Goal: Task Accomplishment & Management: Manage account settings

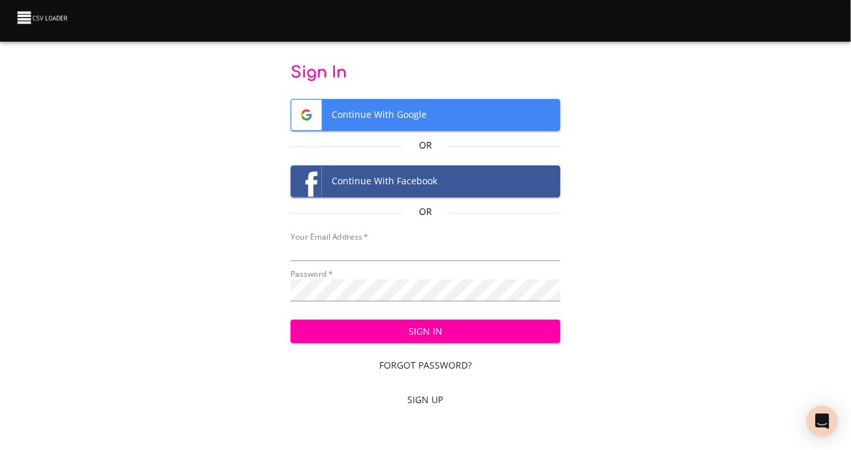
type input "[EMAIL_ADDRESS][DOMAIN_NAME]"
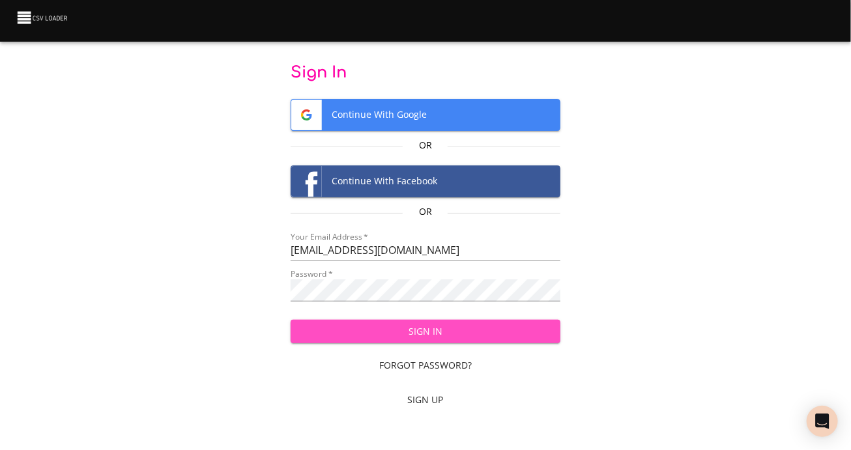
click at [426, 340] on span "Sign In" at bounding box center [425, 332] width 249 height 16
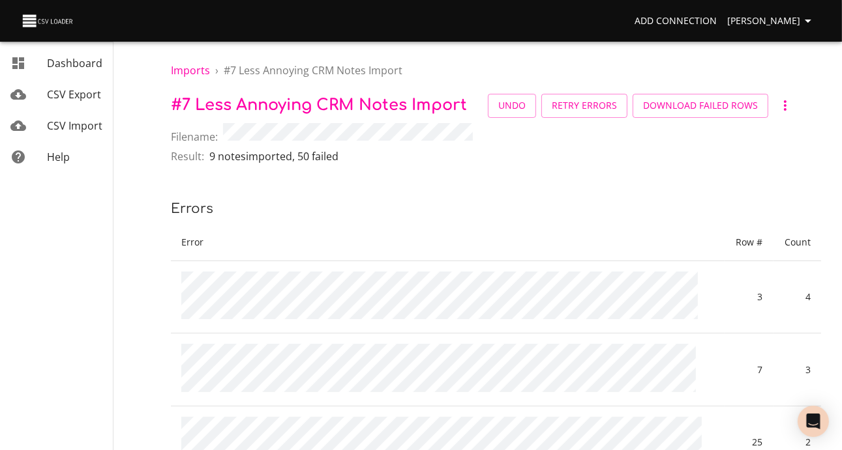
click at [73, 133] on span "CSV Import" at bounding box center [74, 126] width 55 height 14
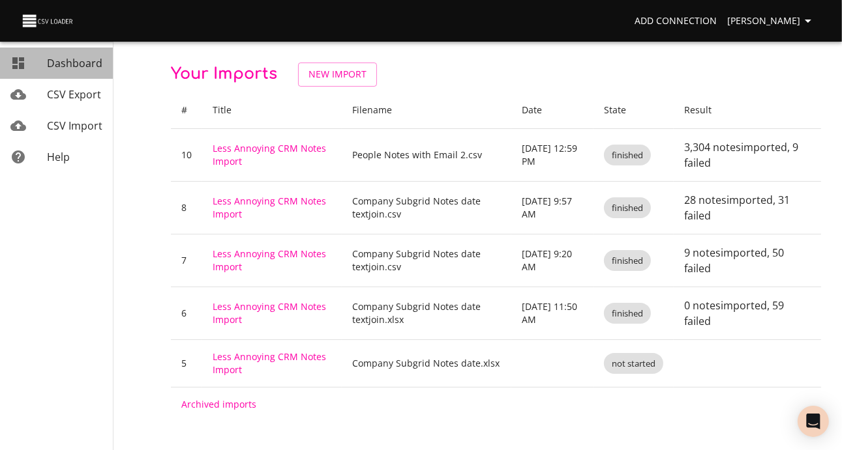
click at [73, 62] on span "Dashboard" at bounding box center [74, 63] width 55 height 14
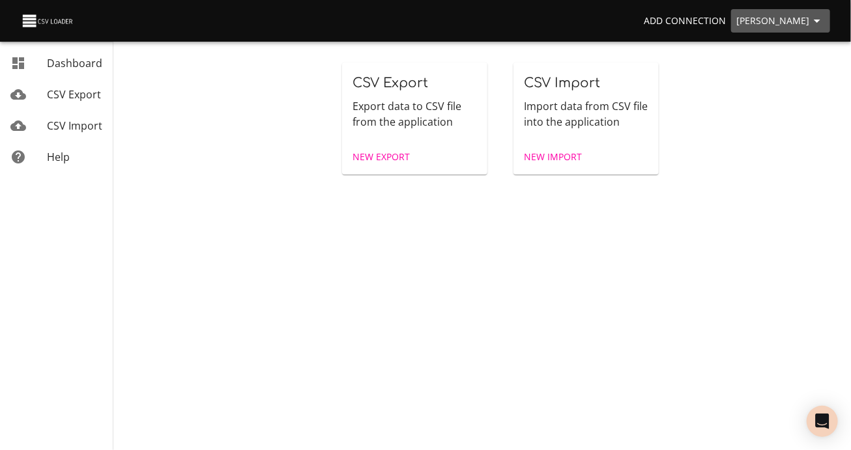
click at [783, 14] on span "[PERSON_NAME]" at bounding box center [781, 21] width 89 height 16
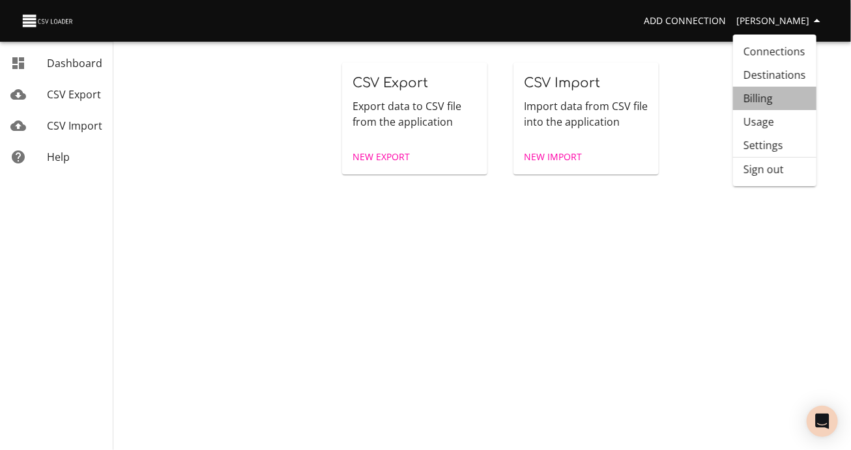
click at [766, 110] on link "Billing" at bounding box center [774, 98] width 83 height 23
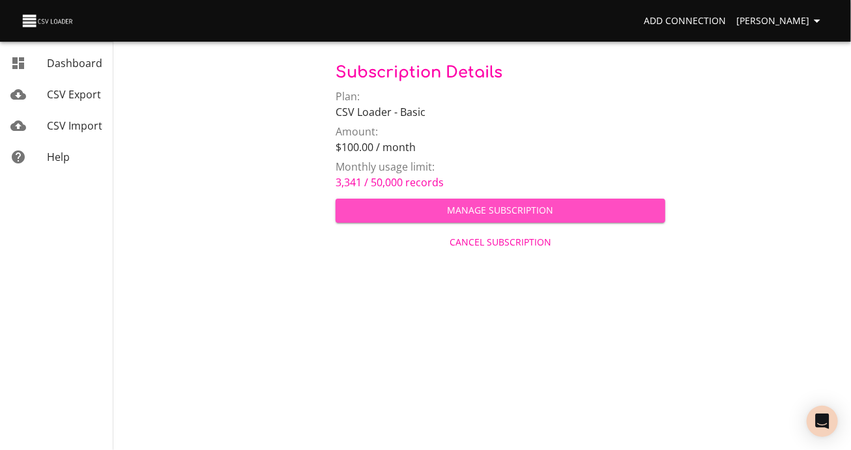
click at [418, 219] on span "Manage Subscription" at bounding box center [500, 211] width 309 height 16
